Goal: Information Seeking & Learning: Learn about a topic

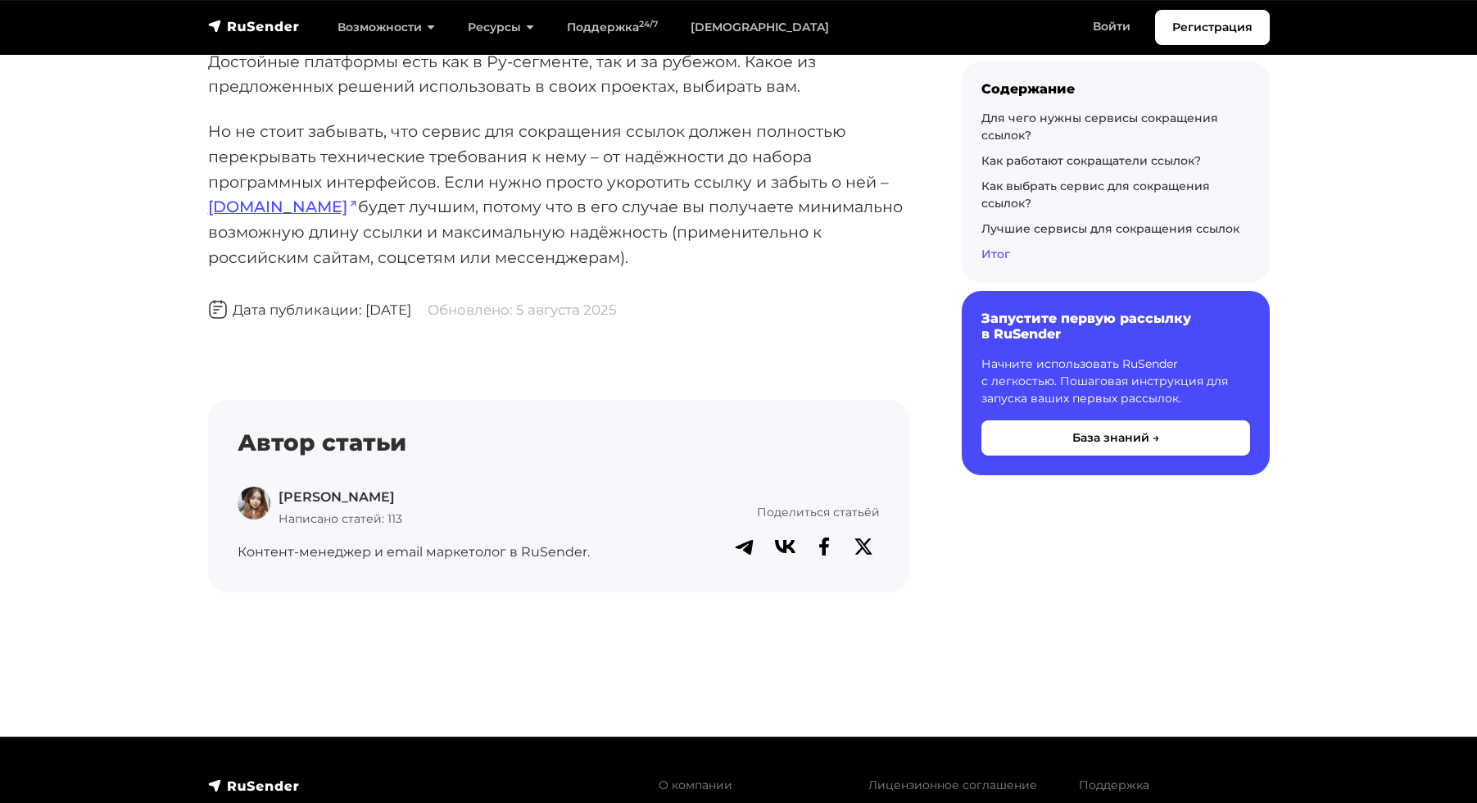
scroll to position [17956, 0]
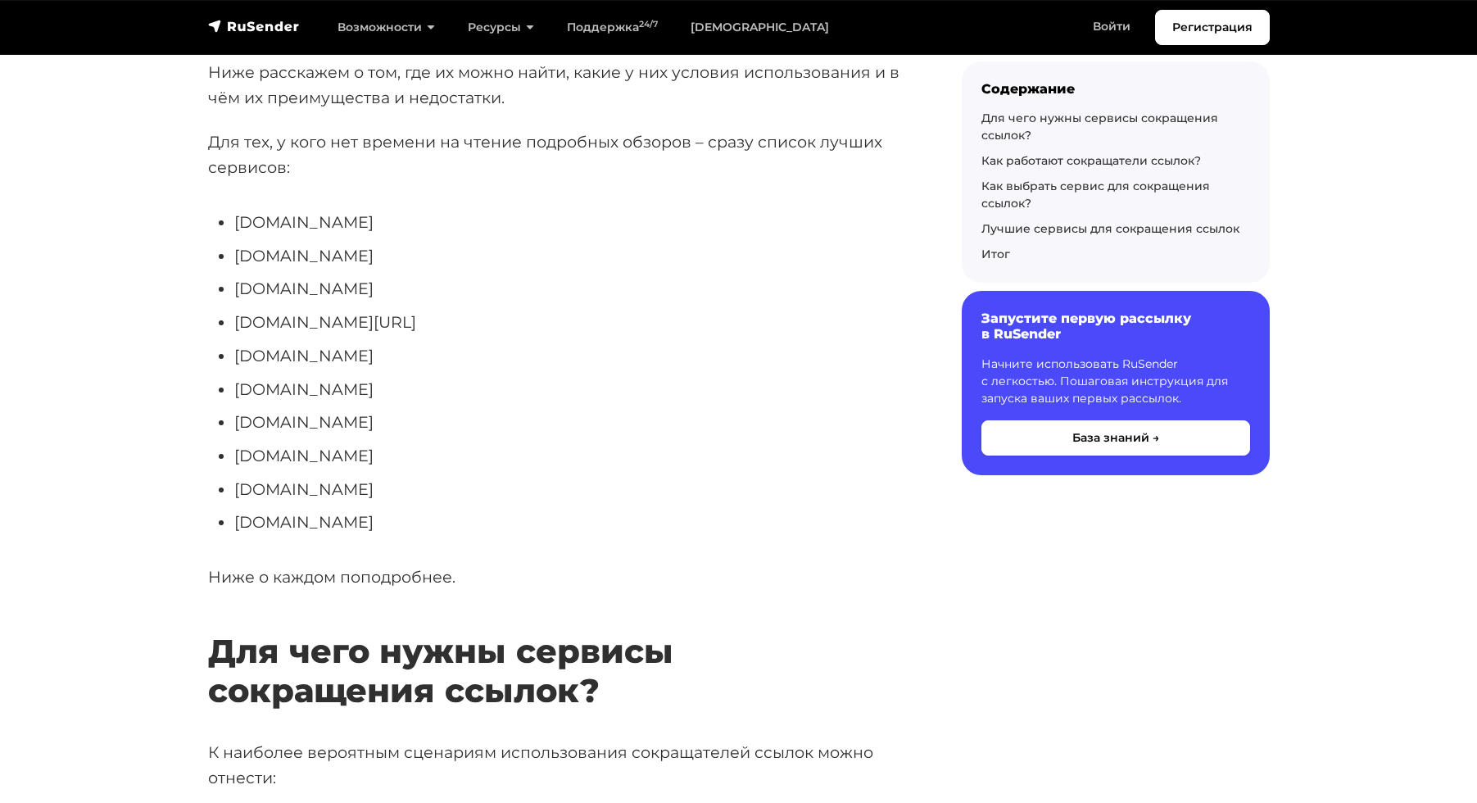
scroll to position [410, 0]
drag, startPoint x: 301, startPoint y: 359, endPoint x: 229, endPoint y: 354, distance: 72.3
click at [229, 354] on ul "[DOMAIN_NAME] [DOMAIN_NAME] [DOMAIN_NAME] [DOMAIN_NAME][URL] [DOMAIN_NAME] [DOM…" at bounding box center [558, 373] width 701 height 325
drag, startPoint x: 334, startPoint y: 328, endPoint x: 224, endPoint y: 331, distance: 109.8
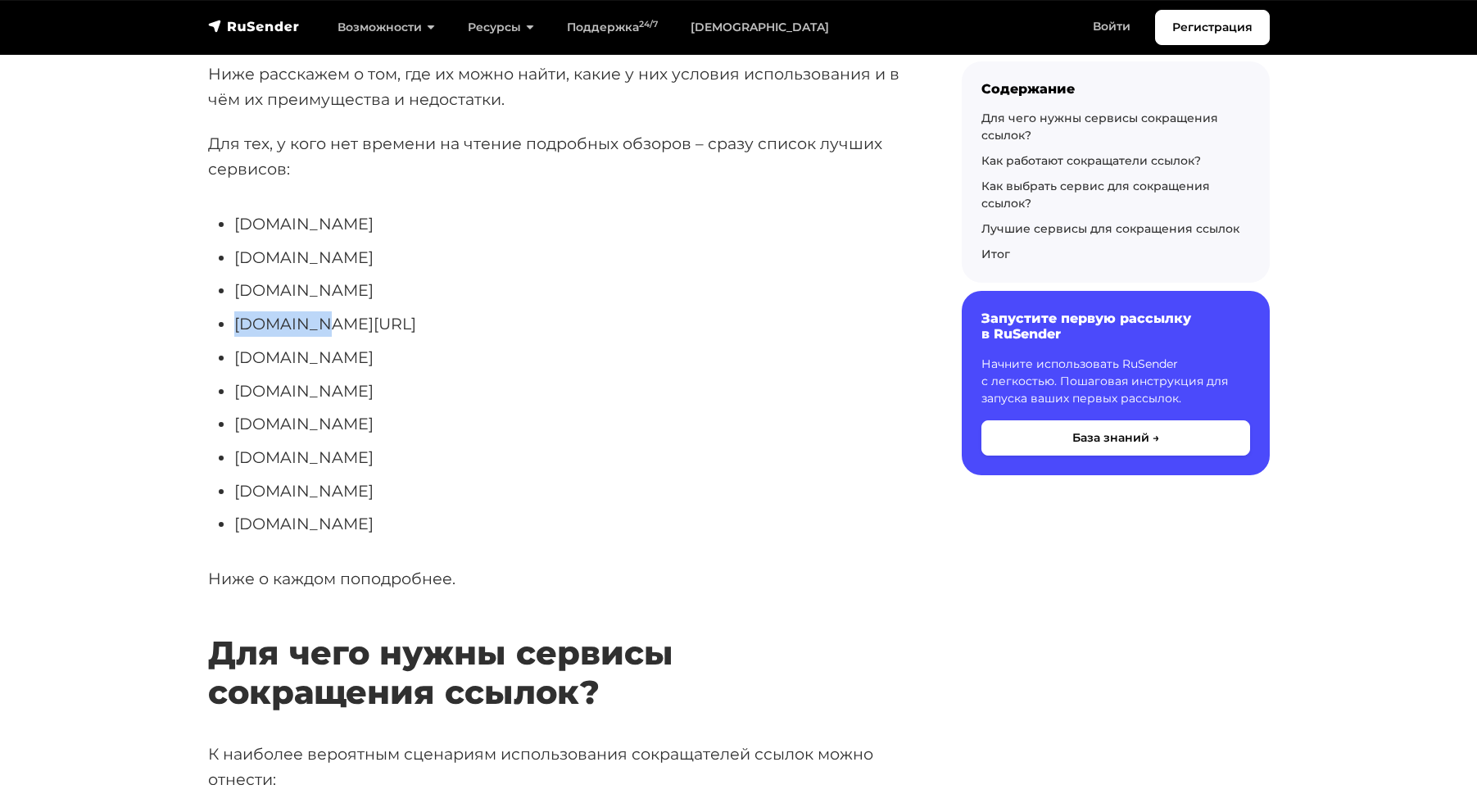
click at [224, 331] on ul "[DOMAIN_NAME] [DOMAIN_NAME] [DOMAIN_NAME] [DOMAIN_NAME][URL] [DOMAIN_NAME] [DOM…" at bounding box center [558, 373] width 701 height 325
